Goal: Find specific page/section: Find specific page/section

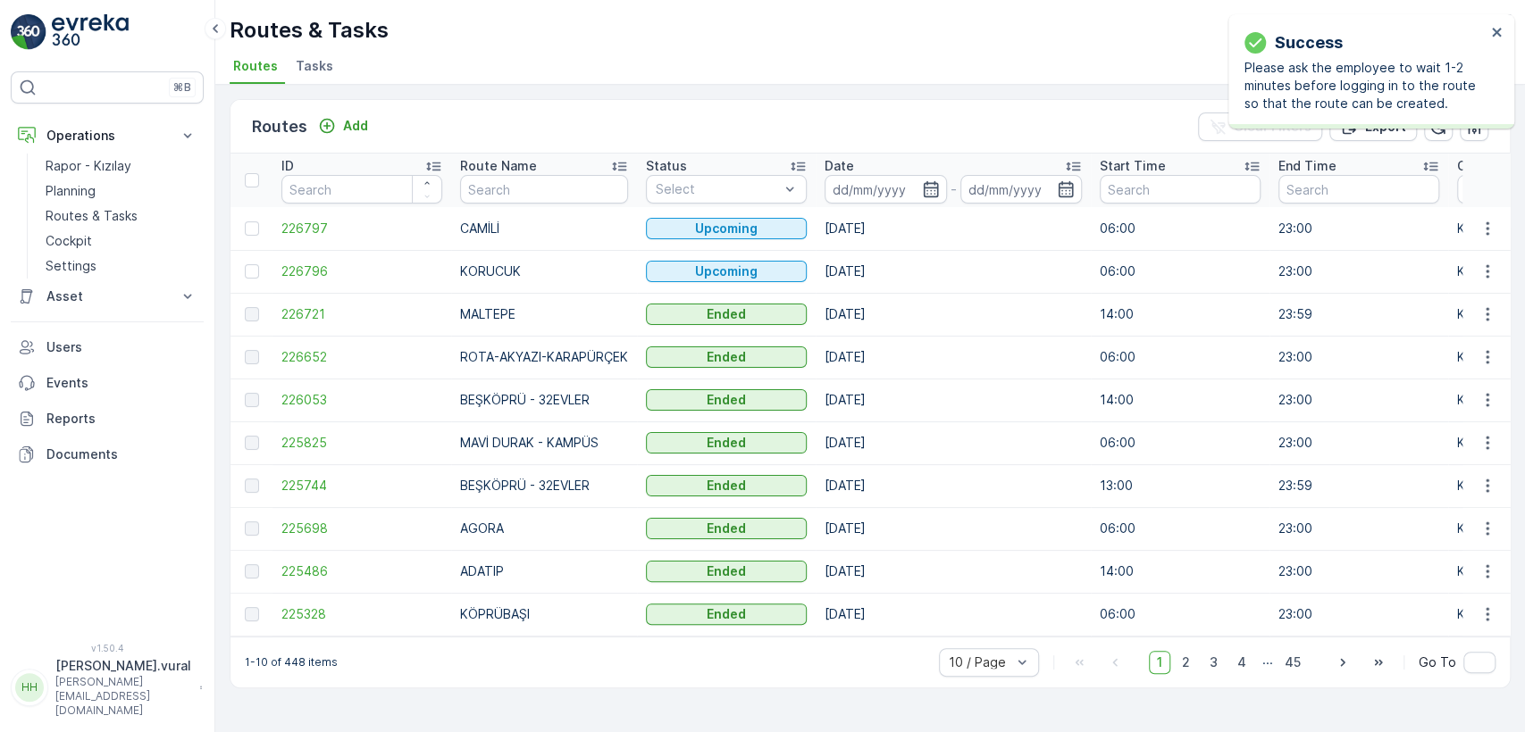
click at [112, 675] on p "Hasan.vural" at bounding box center [123, 666] width 136 height 18
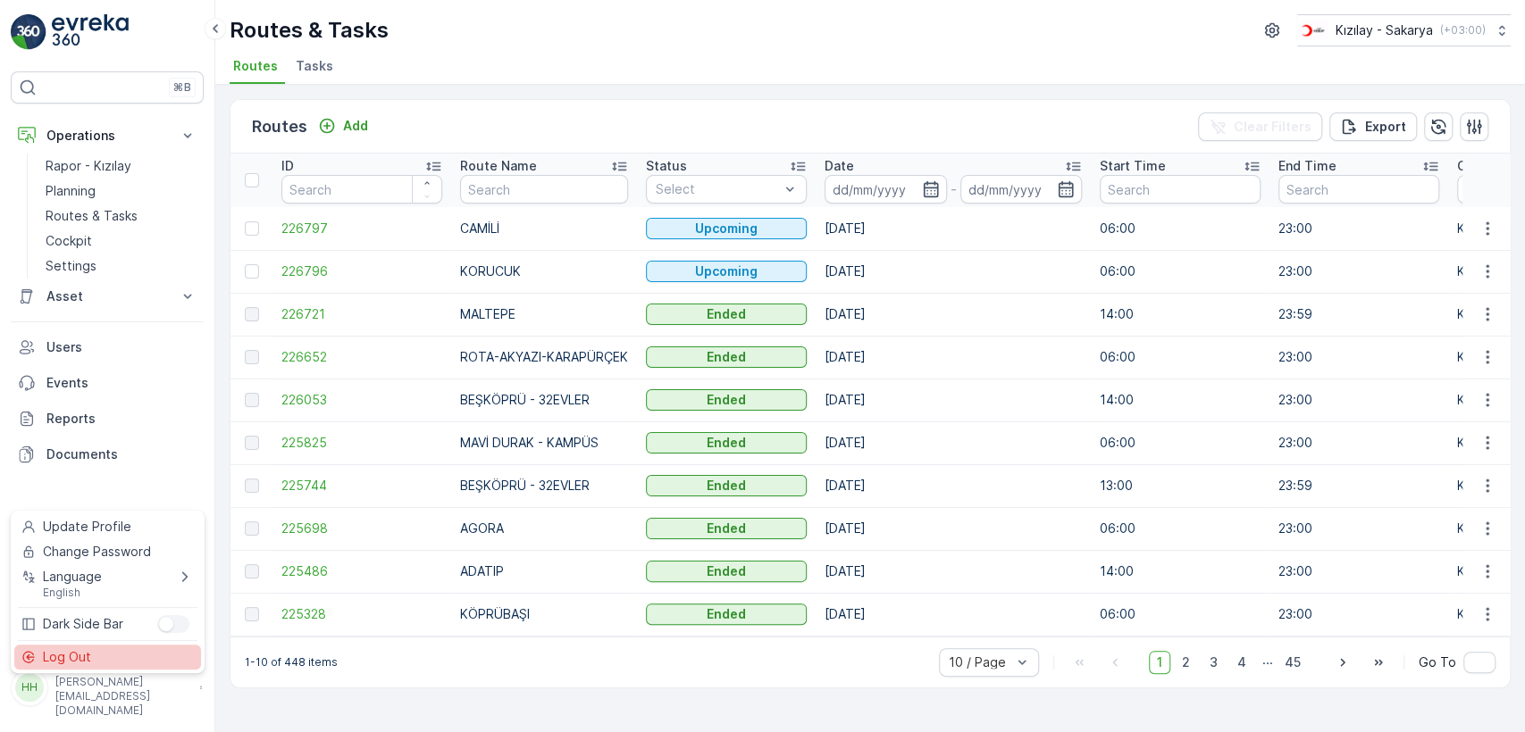
click at [120, 664] on div "Log Out" at bounding box center [107, 657] width 187 height 25
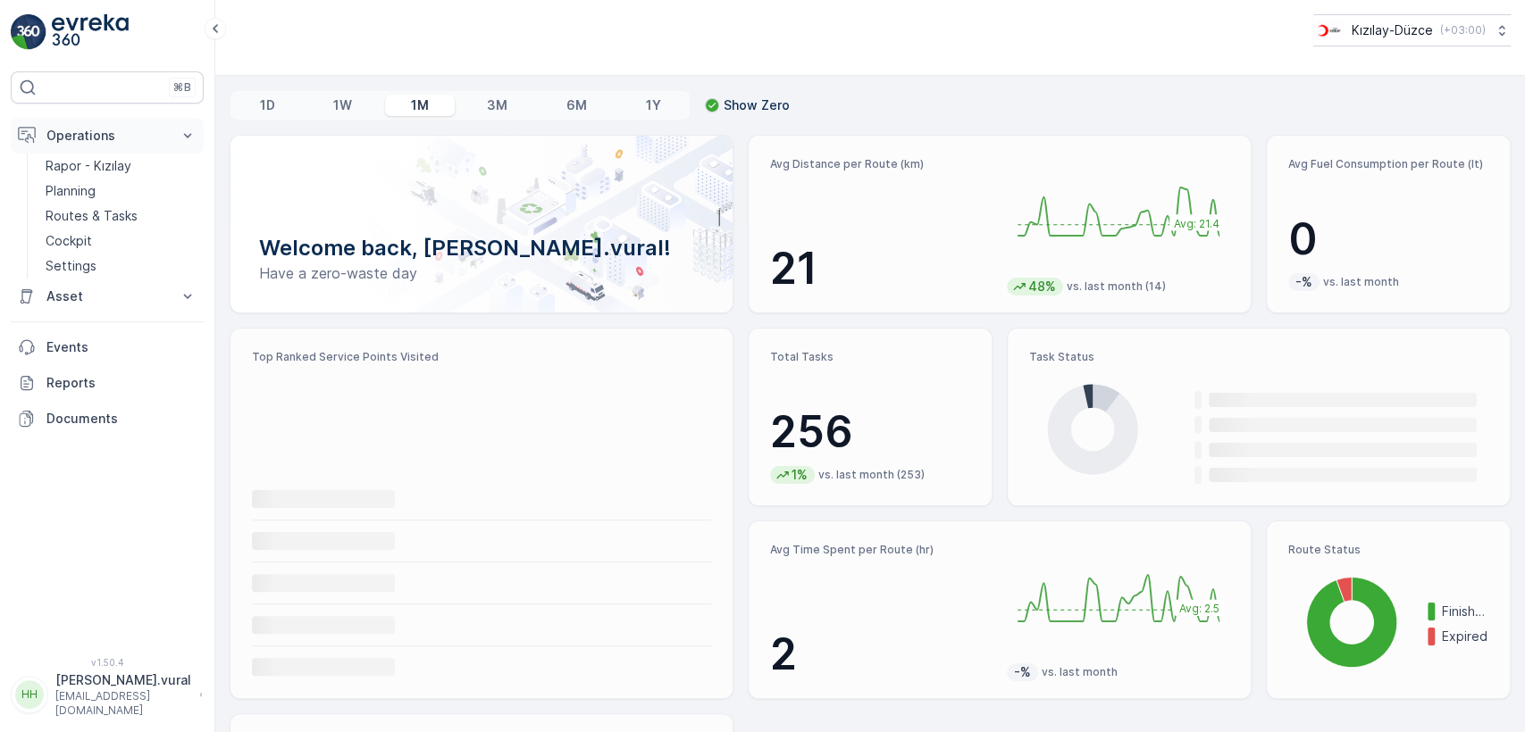
click at [128, 152] on button "Operations" at bounding box center [107, 136] width 193 height 36
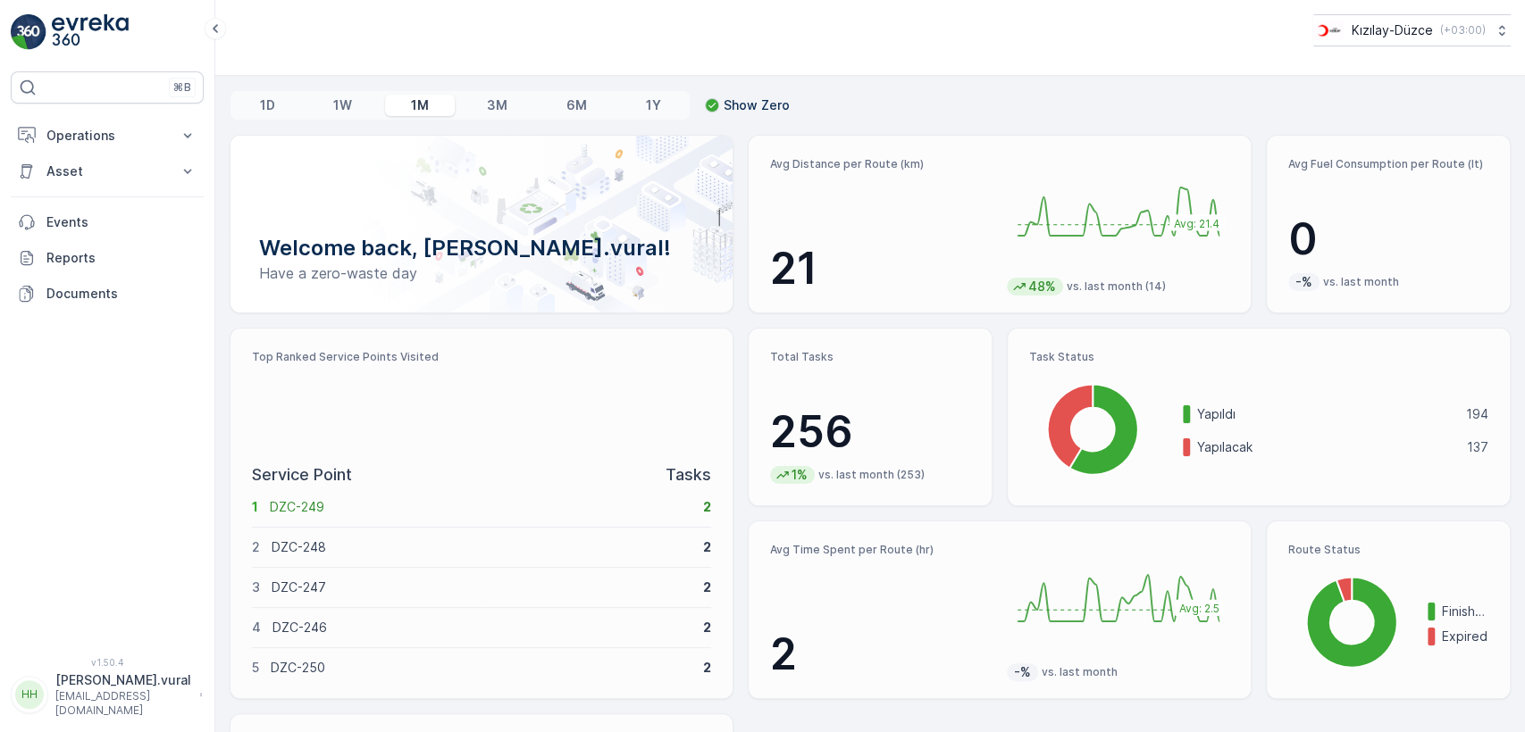
click at [143, 681] on button "[PERSON_NAME].vural [EMAIL_ADDRESS][PERSON_NAME][DOMAIN_NAME]" at bounding box center [107, 695] width 193 height 46
click at [132, 680] on button "[PERSON_NAME].vural [EMAIL_ADDRESS][PERSON_NAME][DOMAIN_NAME]" at bounding box center [107, 695] width 193 height 46
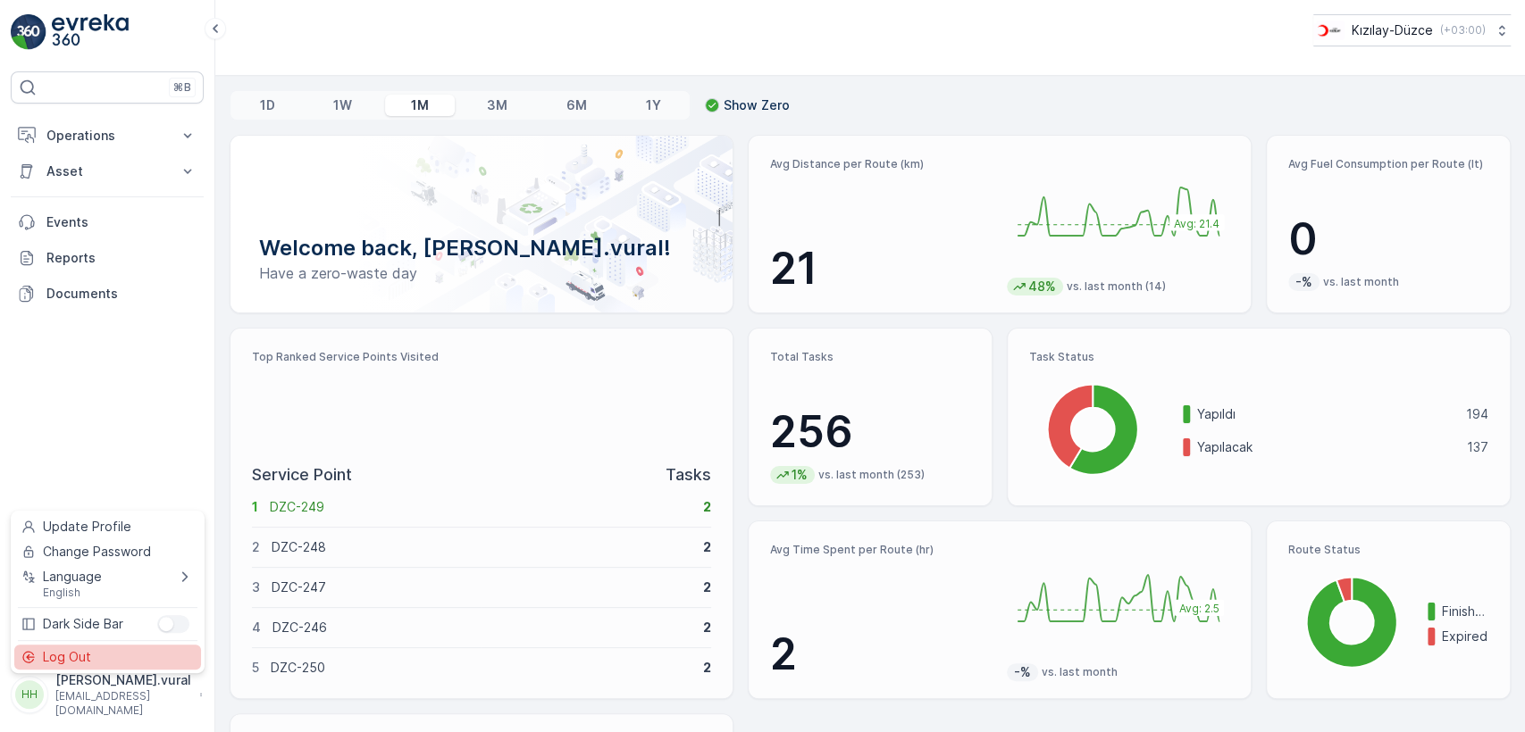
click at [130, 651] on div "Log Out" at bounding box center [107, 657] width 187 height 25
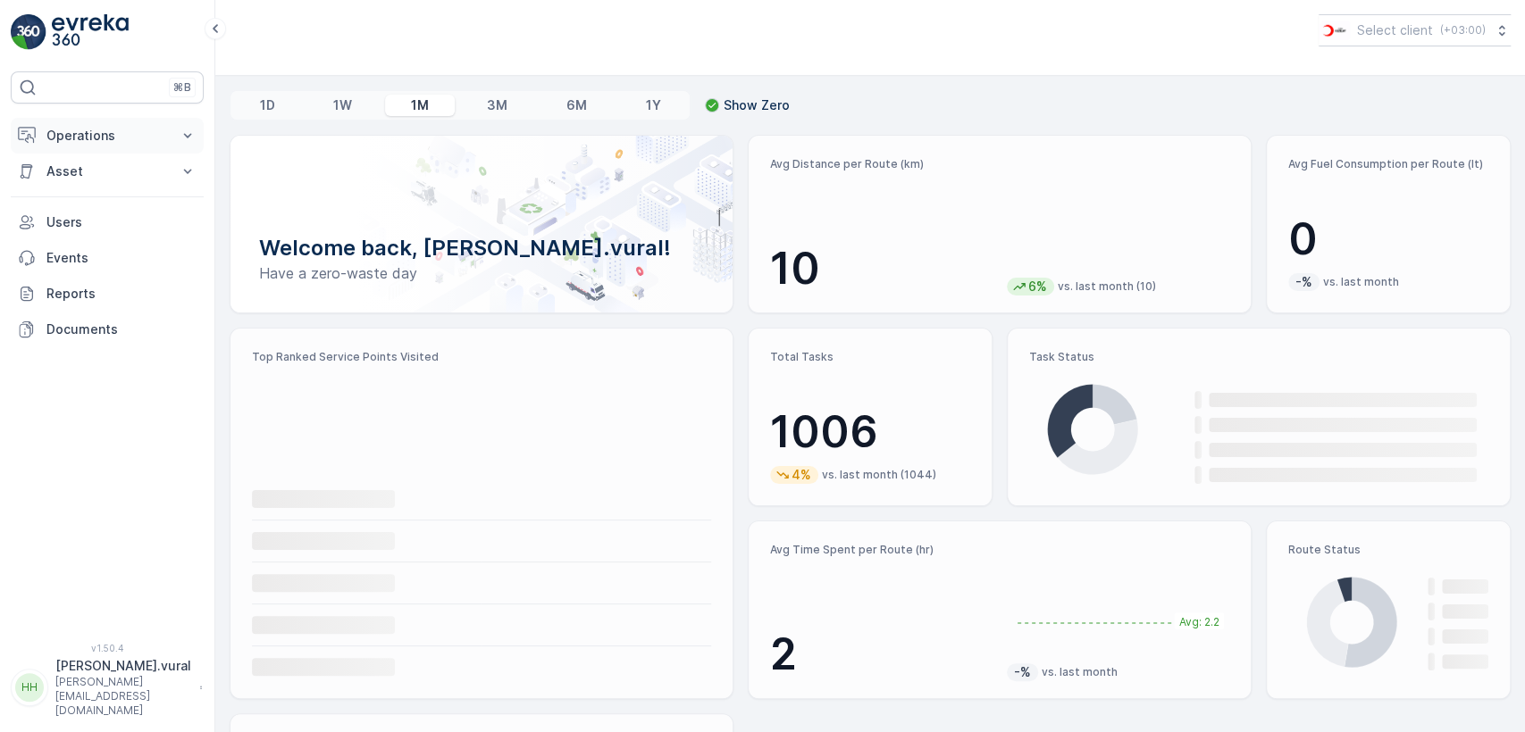
click at [127, 125] on button "Operations" at bounding box center [107, 136] width 193 height 36
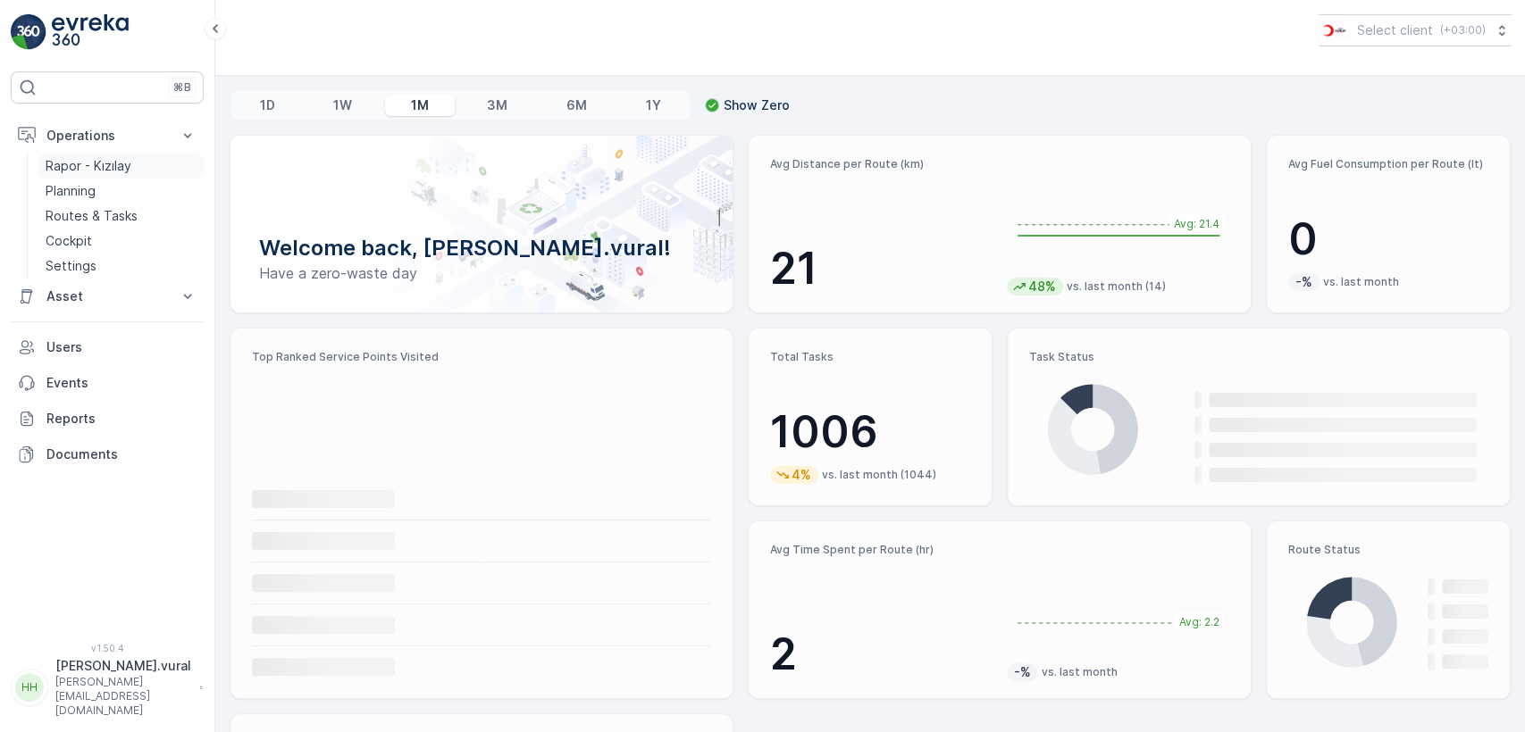
click at [106, 166] on p "Rapor - Kızılay" at bounding box center [89, 166] width 86 height 18
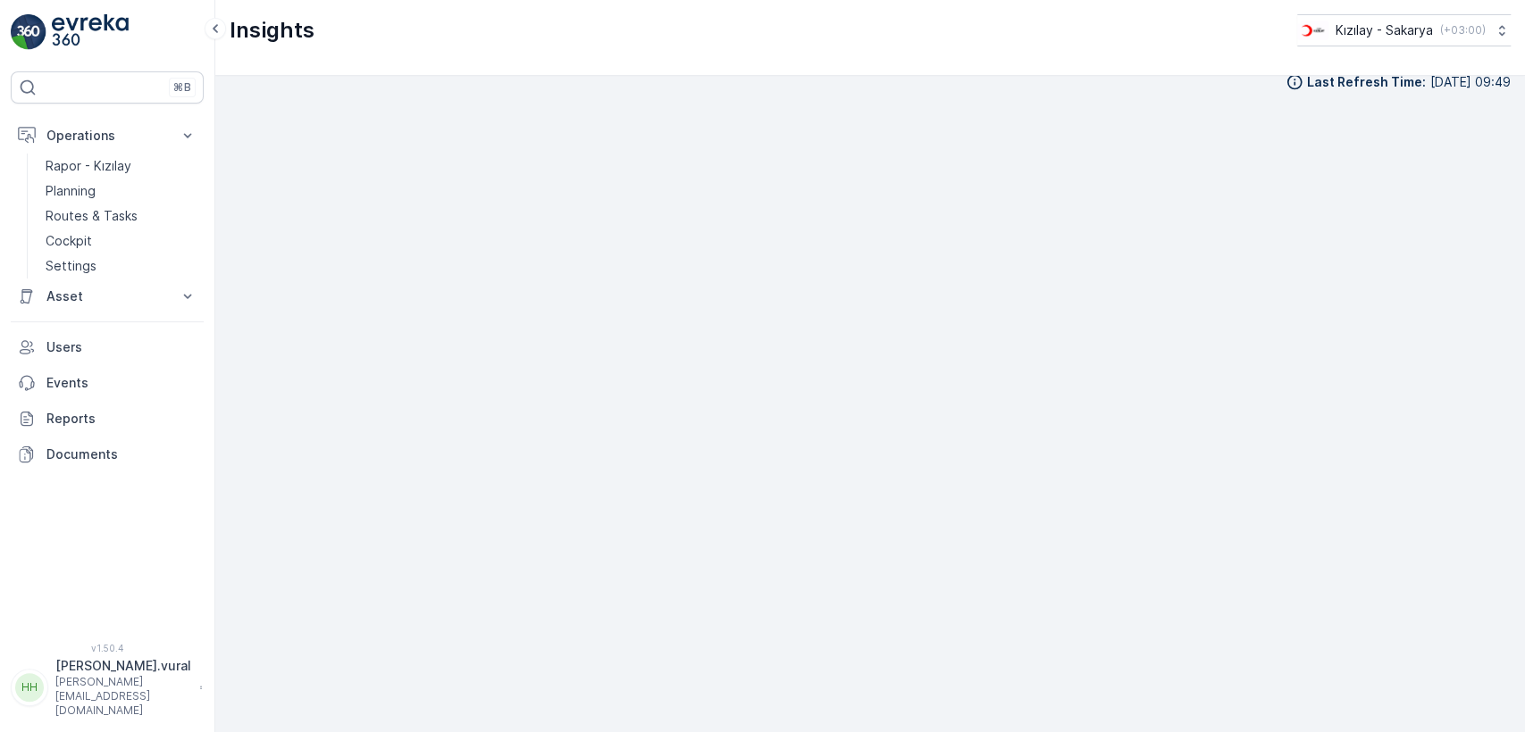
scroll to position [20, 0]
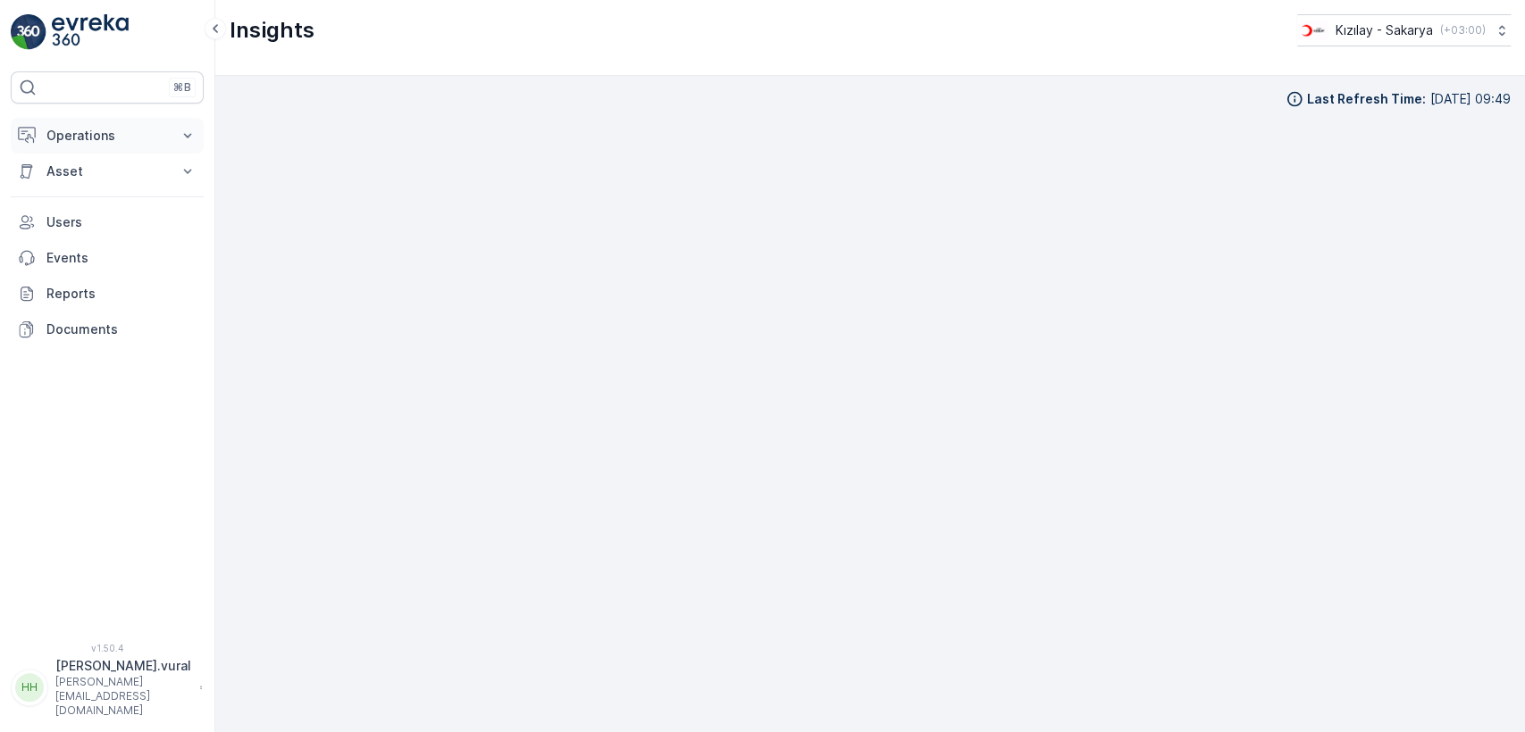
click at [70, 130] on p "Operations" at bounding box center [106, 136] width 121 height 18
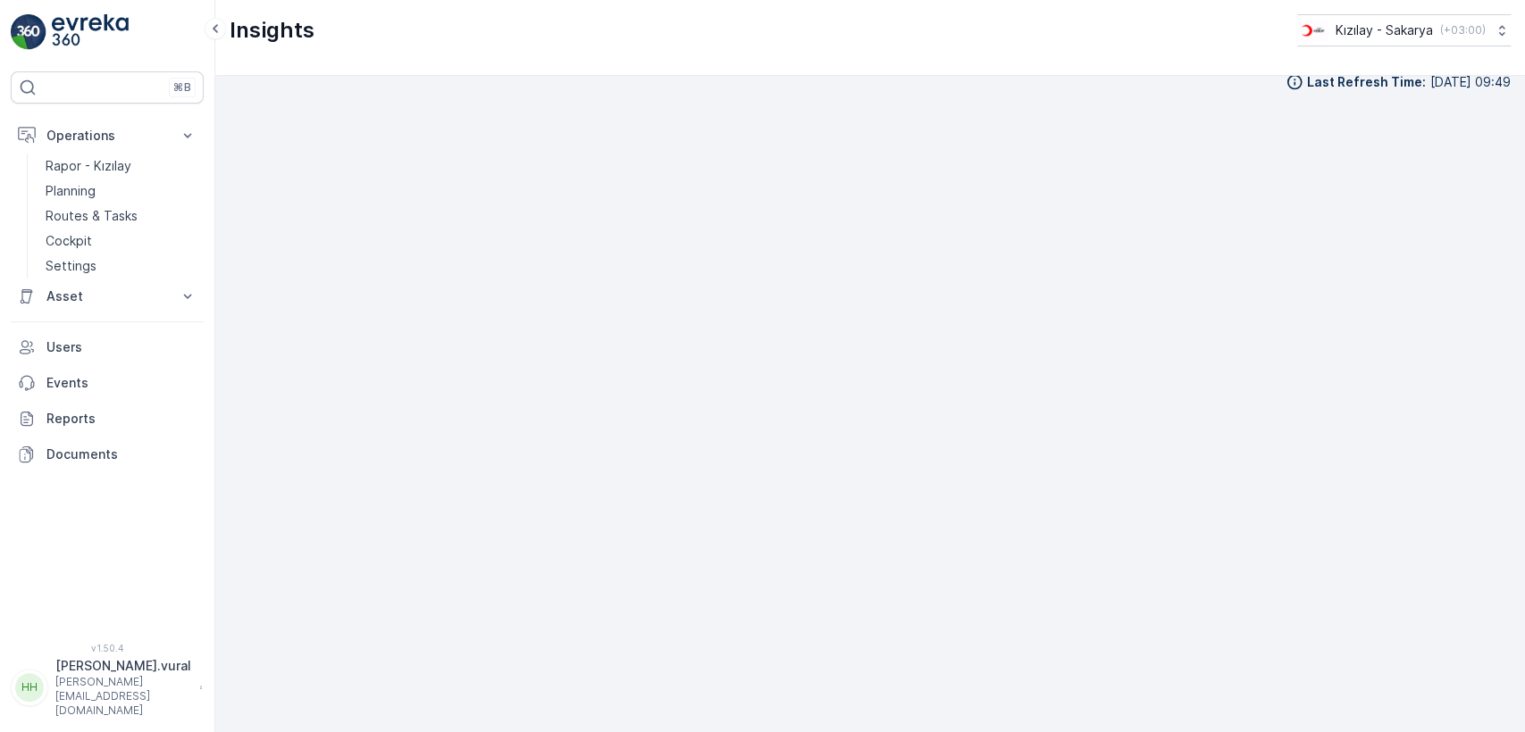
scroll to position [20, 0]
click at [117, 238] on link "Cockpit" at bounding box center [120, 241] width 165 height 25
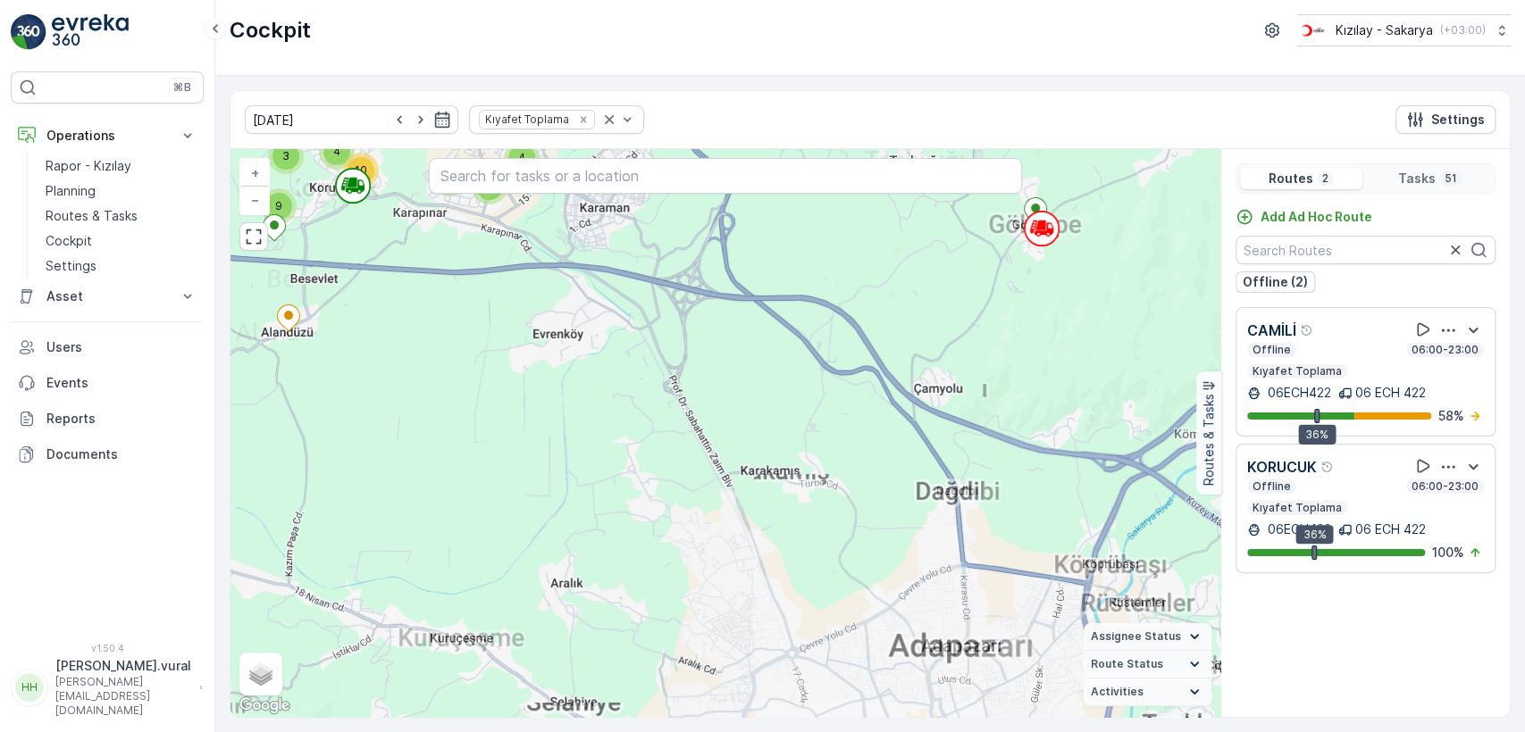
click at [579, 297] on div "3 4 6 4 5 9 3 4 10 + − Satellite Roadmap Terrain Hybrid Leaflet Keyboard shortc…" at bounding box center [725, 433] width 990 height 568
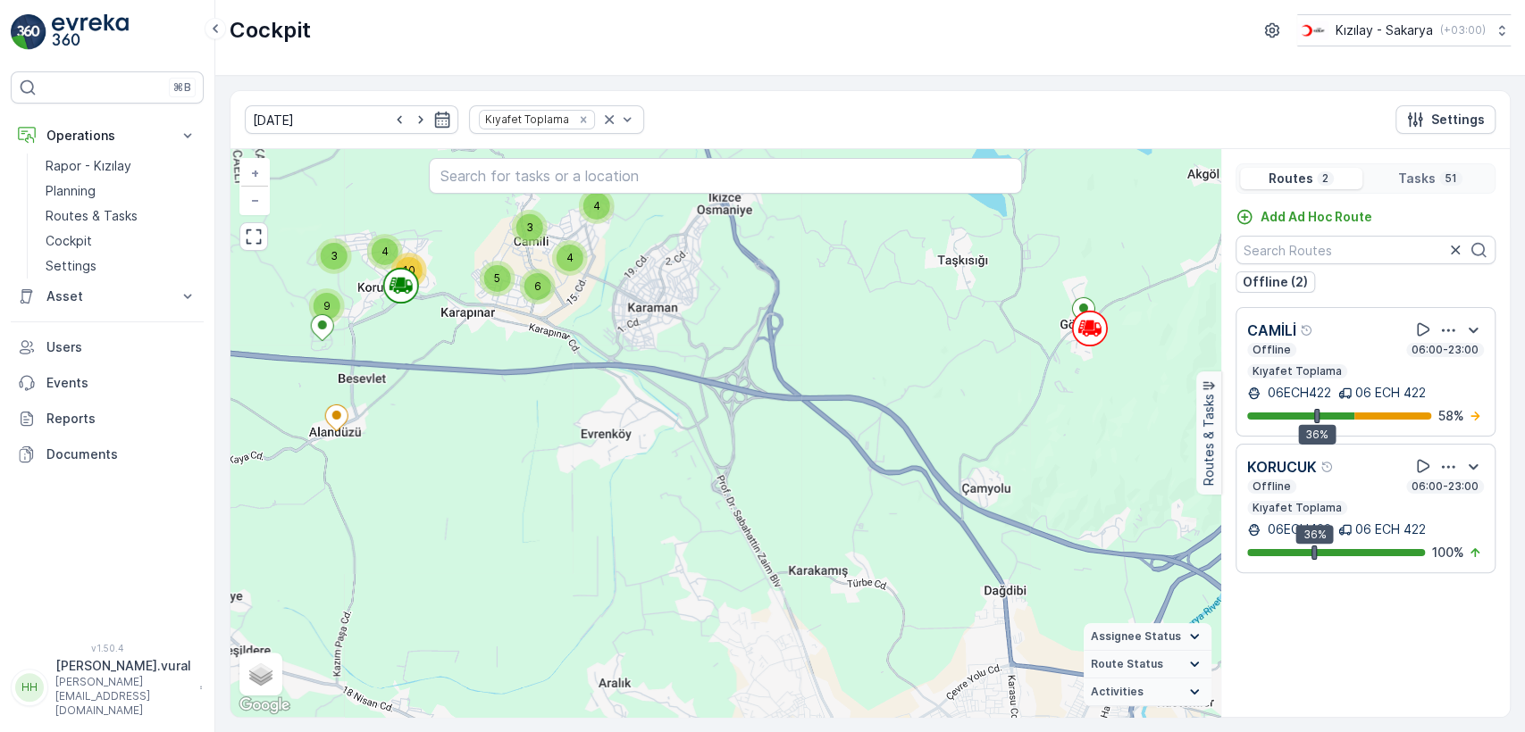
drag, startPoint x: 593, startPoint y: 320, endPoint x: 618, endPoint y: 384, distance: 69.0
click at [618, 384] on div "3 4 6 4 5 9 3 4 10 + − Satellite Roadmap Terrain Hybrid Leaflet Keyboard shortc…" at bounding box center [725, 433] width 990 height 568
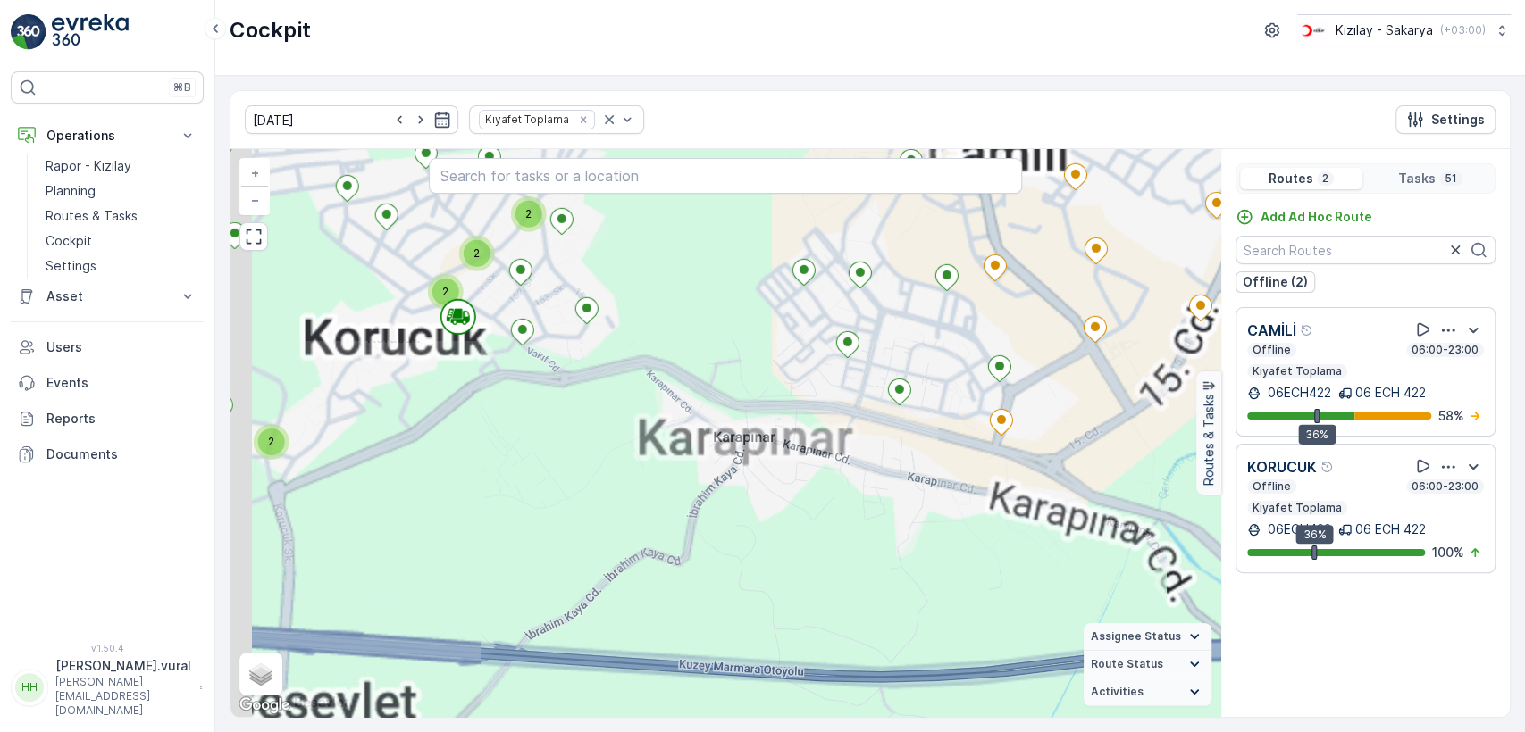
drag, startPoint x: 586, startPoint y: 378, endPoint x: 607, endPoint y: 459, distance: 84.1
click at [607, 451] on div "2 2 2 2 2 2 + − Satellite Roadmap Terrain Hybrid Leaflet Keyboard shortcuts Map…" at bounding box center [725, 433] width 990 height 568
